Goal: Task Accomplishment & Management: Manage account settings

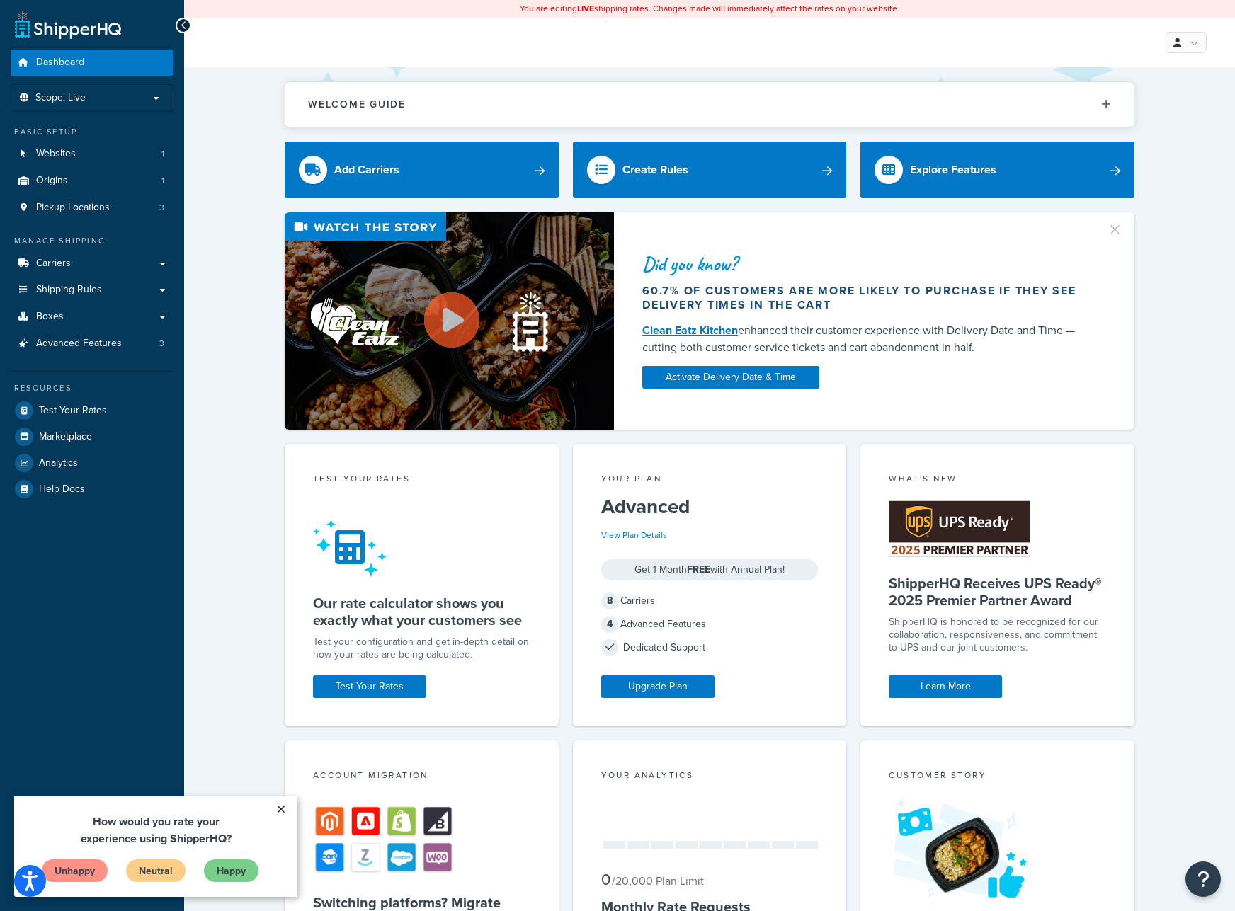
click at [283, 801] on link "×" at bounding box center [280, 809] width 25 height 25
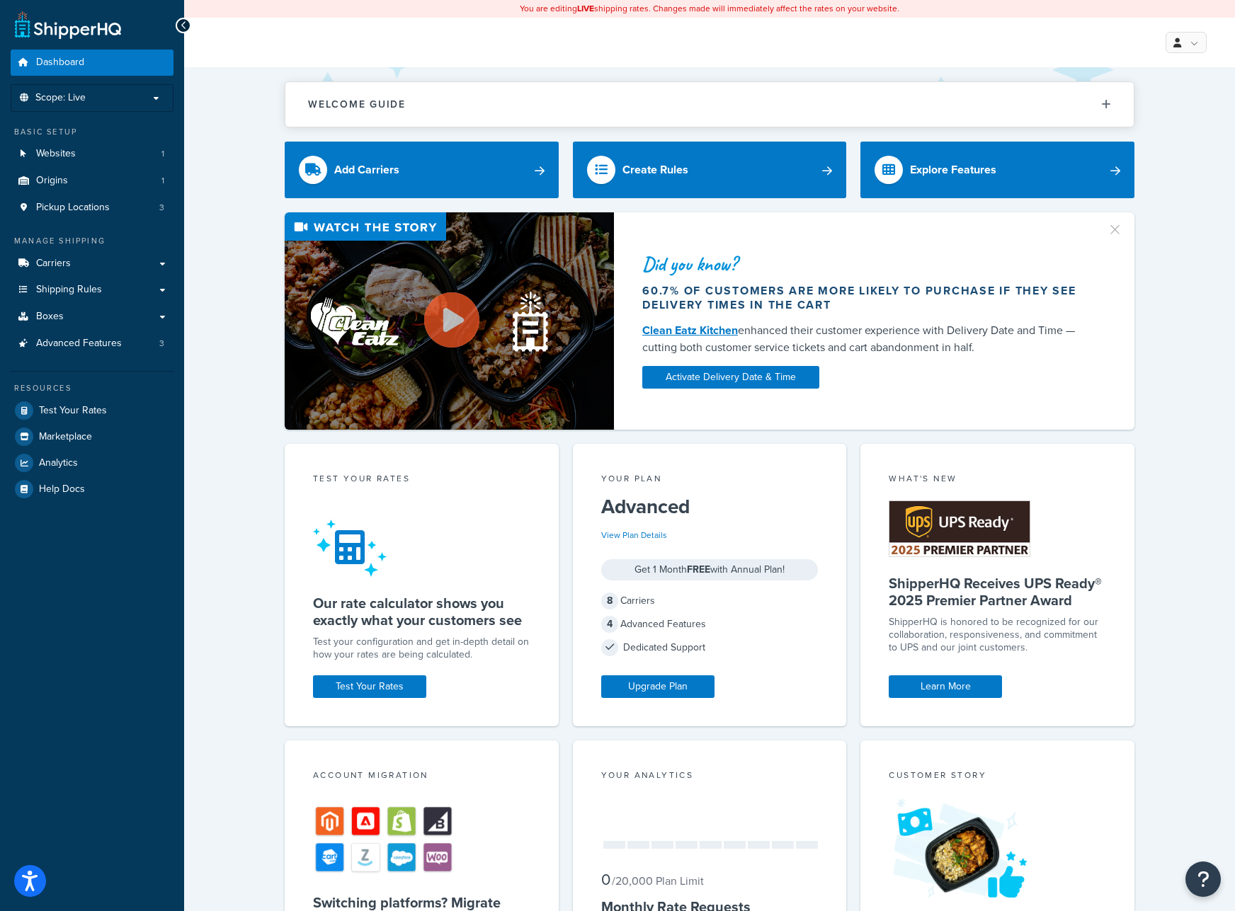
click at [1178, 313] on div "Did you know? 60.7% of customers are more likely to purchase if they see delive…" at bounding box center [709, 320] width 994 height 217
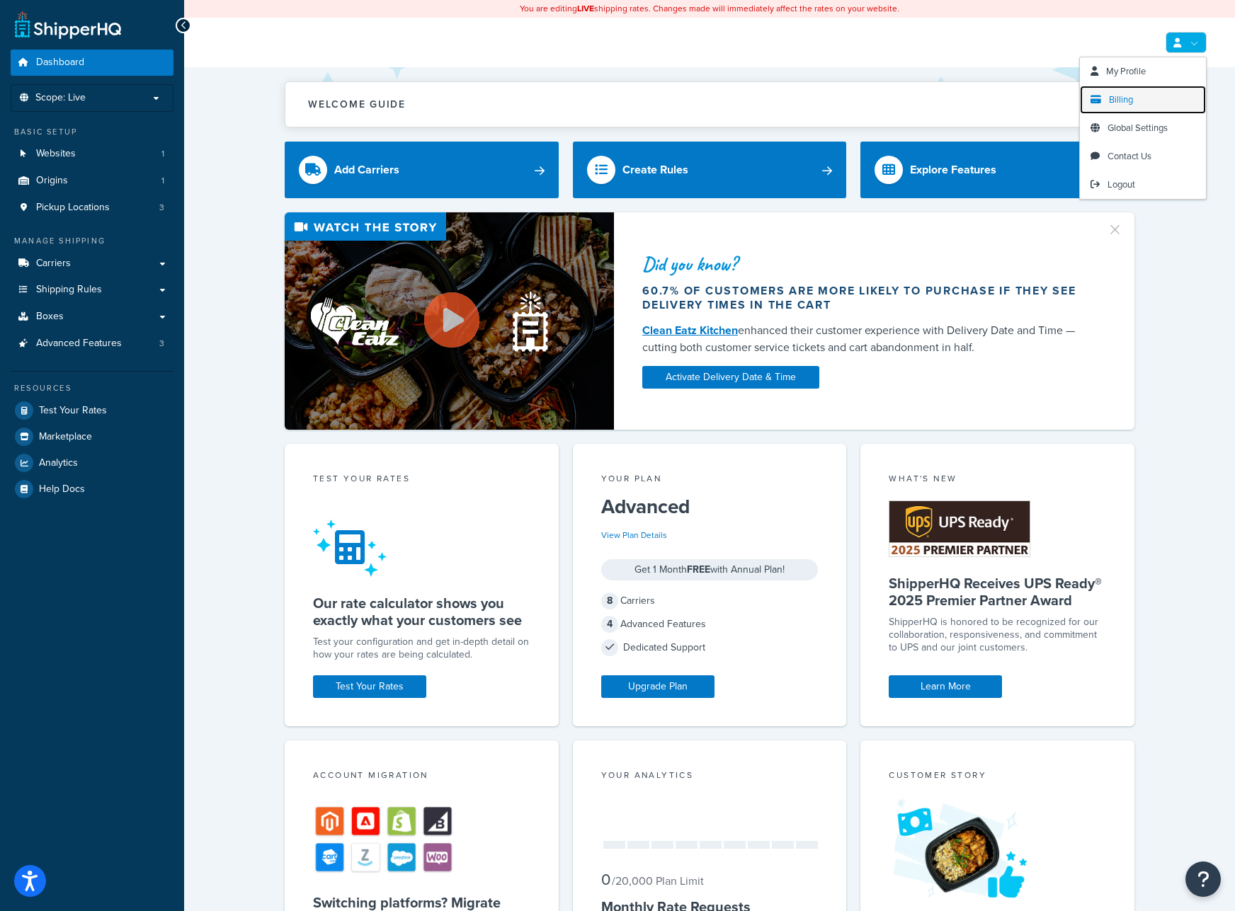
click at [1139, 107] on link "Billing" at bounding box center [1143, 100] width 126 height 28
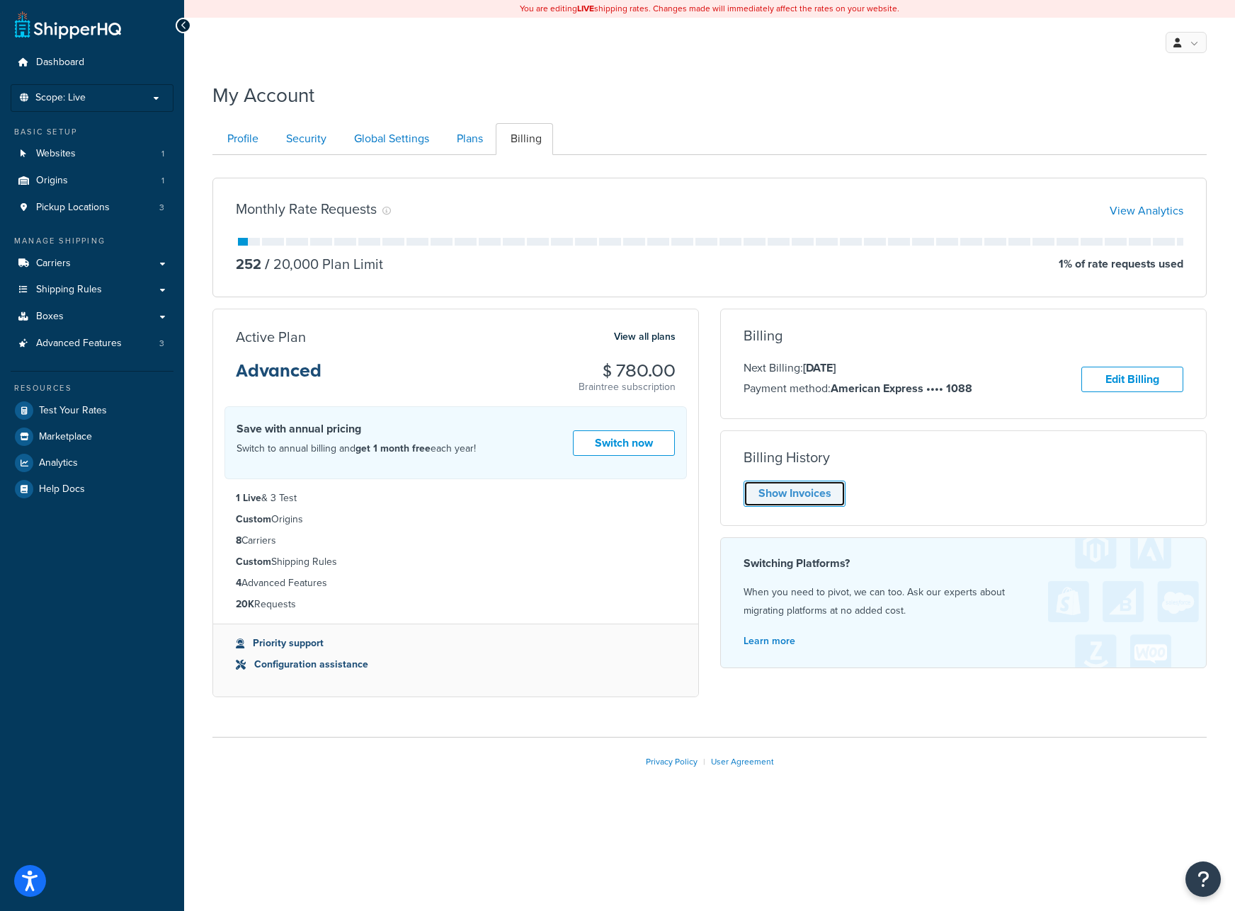
click at [807, 491] on link "Show Invoices" at bounding box center [795, 494] width 102 height 26
click at [825, 503] on link "Show Invoices" at bounding box center [795, 494] width 102 height 26
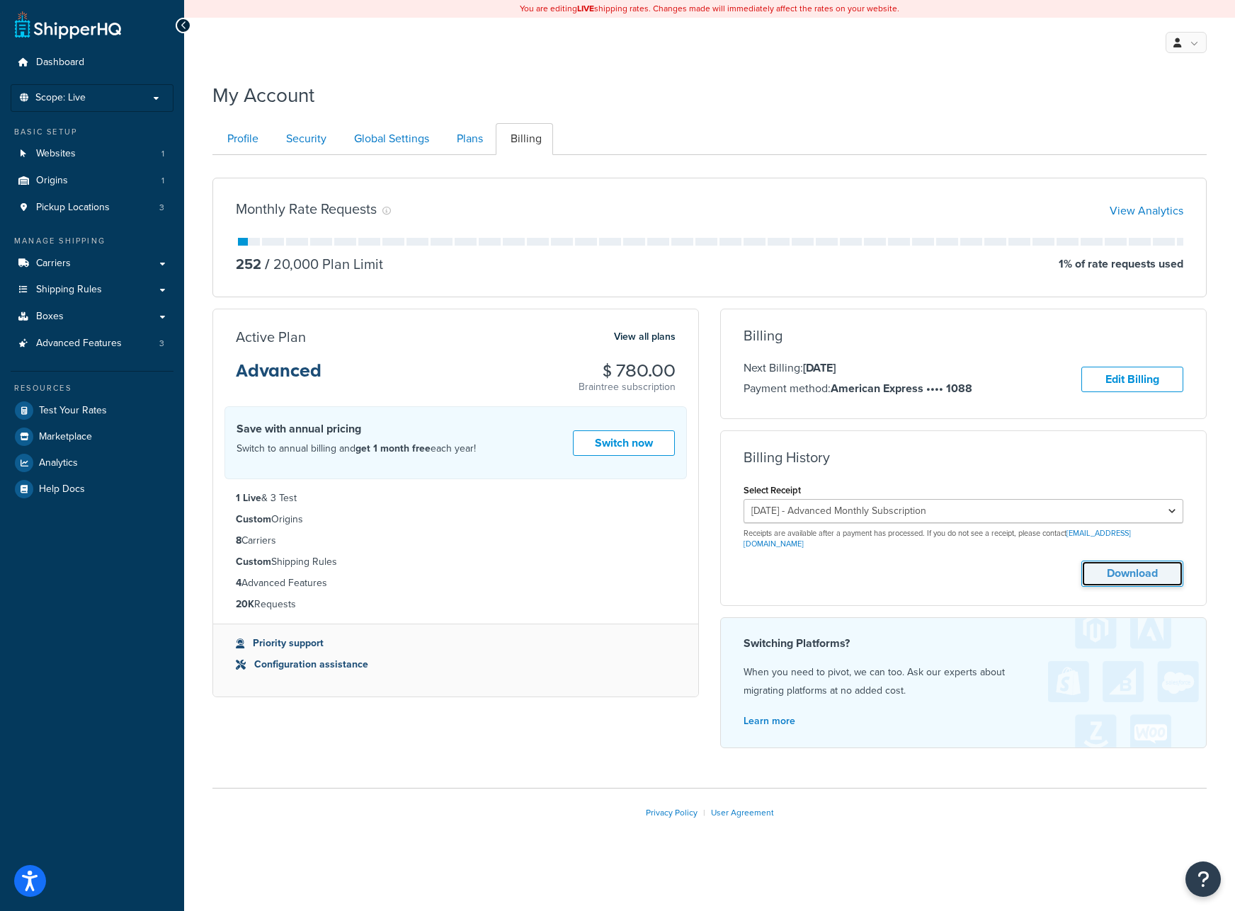
click at [1130, 570] on button "Download" at bounding box center [1132, 574] width 102 height 26
